Goal: Find specific page/section

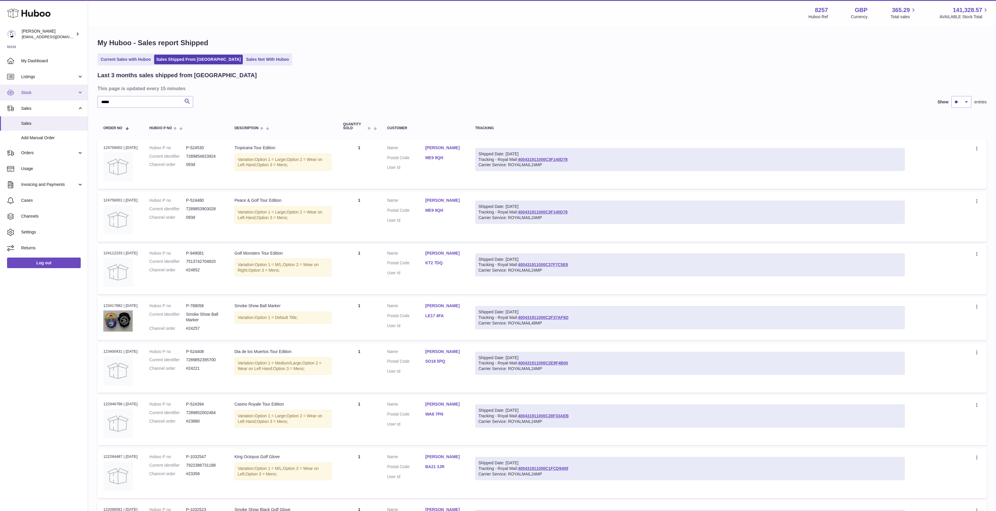
click at [56, 88] on link "Stock" at bounding box center [44, 93] width 88 height 16
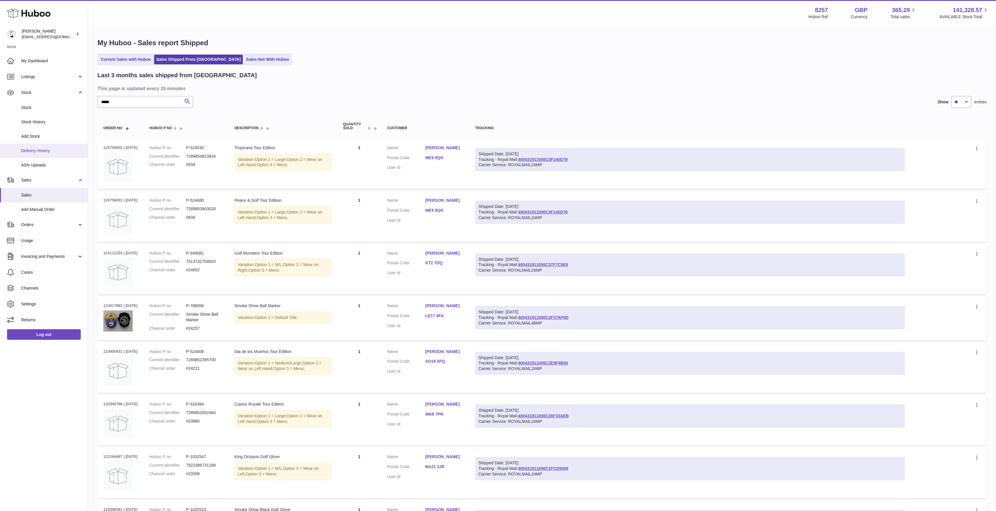
click at [45, 145] on link "Delivery History" at bounding box center [44, 151] width 88 height 14
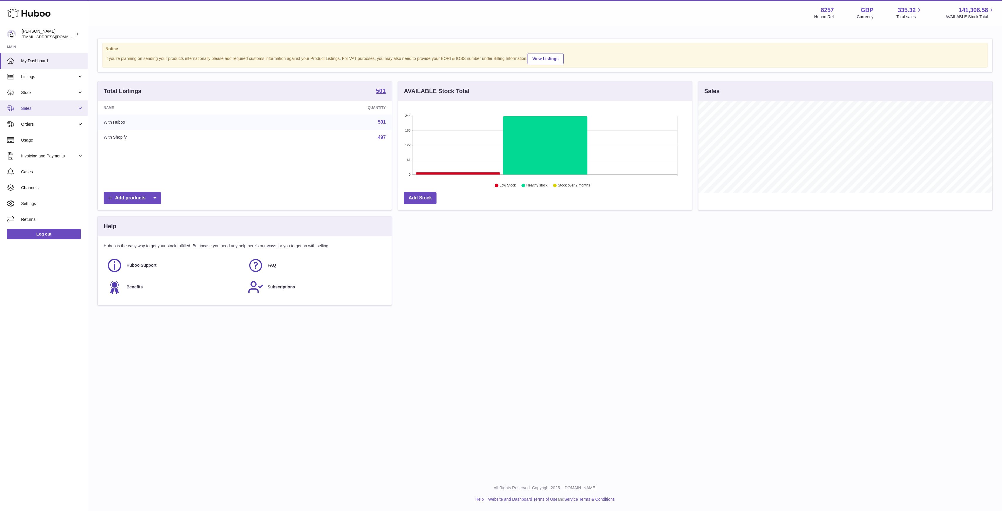
scroll to position [92, 294]
click at [61, 92] on span "Stock" at bounding box center [49, 93] width 56 height 6
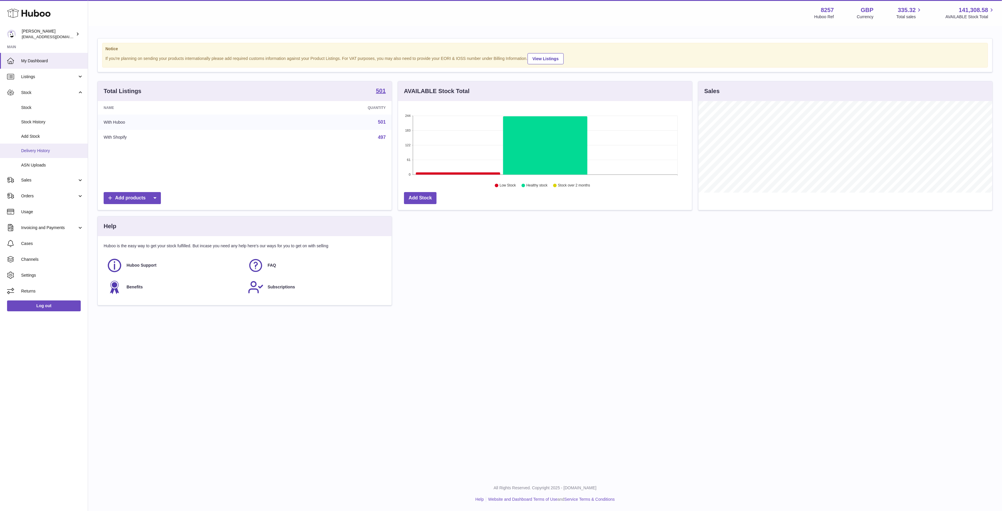
click at [43, 145] on link "Delivery History" at bounding box center [44, 151] width 88 height 14
